Goal: Check status: Check status

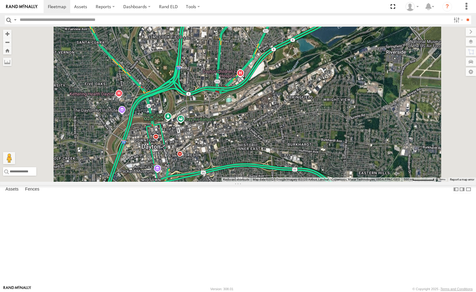
click at [0, 0] on div "All Assets" at bounding box center [0, 0] width 0 height 0
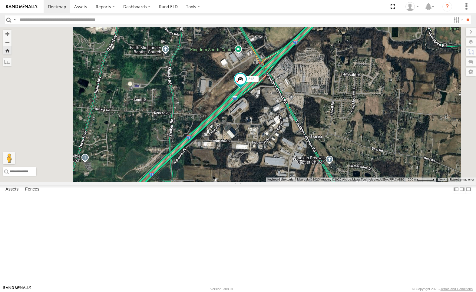
drag, startPoint x: 266, startPoint y: 249, endPoint x: 280, endPoint y: 203, distance: 48.7
click at [278, 182] on div "212" at bounding box center [238, 104] width 476 height 155
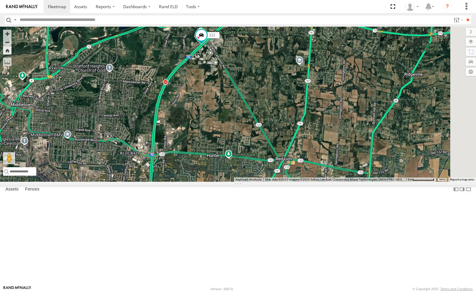
drag, startPoint x: 311, startPoint y: 239, endPoint x: 290, endPoint y: 169, distance: 72.6
click at [290, 169] on div "212" at bounding box center [238, 104] width 476 height 155
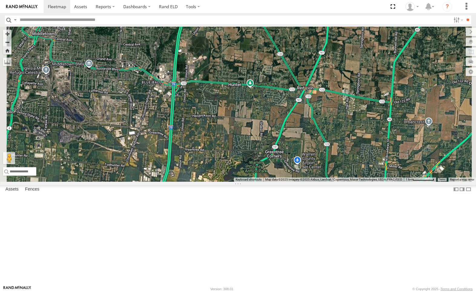
drag, startPoint x: 287, startPoint y: 192, endPoint x: 287, endPoint y: 152, distance: 40.2
click at [287, 152] on div "212" at bounding box center [238, 104] width 476 height 155
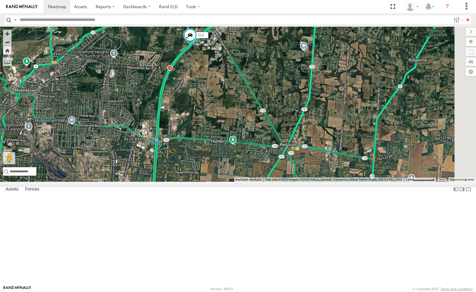
drag, startPoint x: 313, startPoint y: 169, endPoint x: 308, endPoint y: 189, distance: 20.3
click at [308, 182] on div "212" at bounding box center [238, 104] width 476 height 155
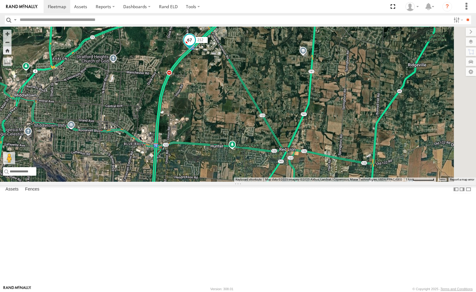
click at [195, 45] on span at bounding box center [189, 39] width 11 height 11
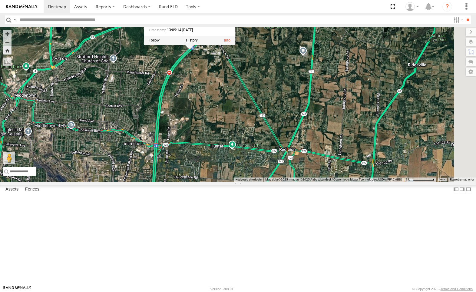
click at [294, 130] on div "212 212 All Assets I-75 Franklin 39.53491 , -84.30519 South West 67 13:09:14 [D…" at bounding box center [238, 104] width 476 height 155
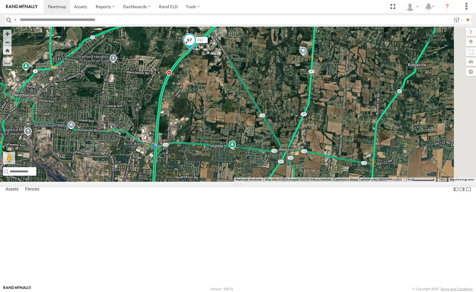
click at [195, 45] on span at bounding box center [189, 39] width 11 height 11
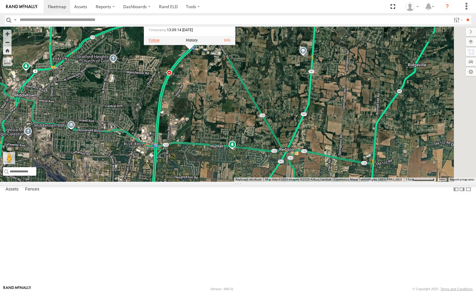
click at [159, 43] on label at bounding box center [154, 40] width 11 height 4
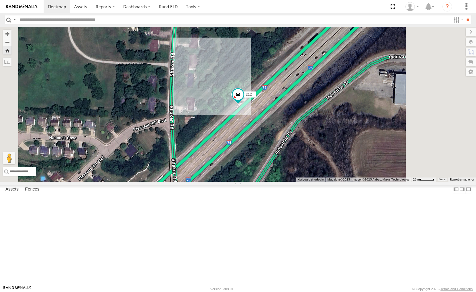
click at [0, 0] on div "All Assets" at bounding box center [0, 0] width 0 height 0
click at [0, 0] on div "4036" at bounding box center [0, 0] width 0 height 0
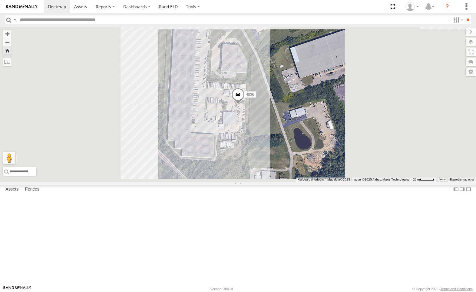
click at [0, 0] on div "212" at bounding box center [0, 0] width 0 height 0
